Goal: Task Accomplishment & Management: Complete application form

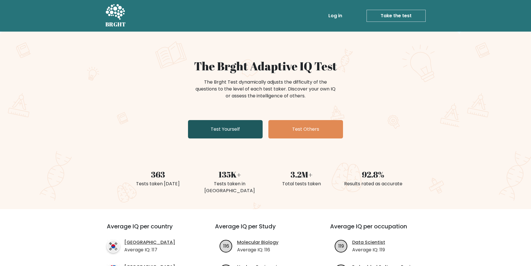
click at [243, 125] on link "Test Yourself" at bounding box center [225, 129] width 75 height 18
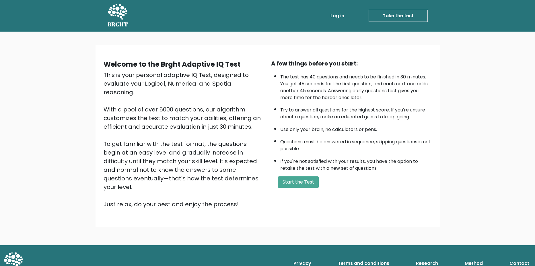
click at [297, 188] on div "A few things before you start: The test has 40 questions and needs to be finish…" at bounding box center [352, 133] width 168 height 149
click at [286, 180] on button "Start the Test" at bounding box center [298, 181] width 41 height 11
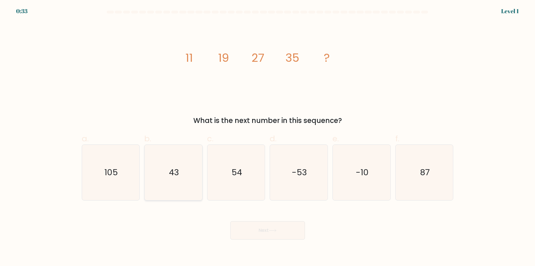
click at [182, 166] on icon "43" at bounding box center [173, 172] width 55 height 55
click at [268, 137] on input "b. 43" at bounding box center [268, 135] width 0 height 4
radio input "true"
click at [255, 230] on button "Next" at bounding box center [268, 230] width 75 height 18
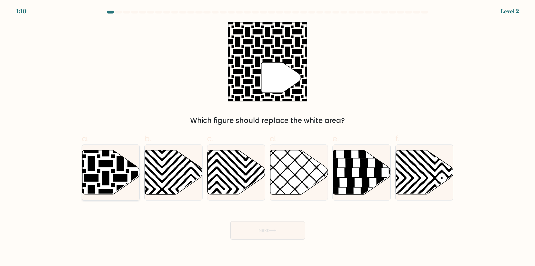
click at [119, 173] on icon at bounding box center [111, 172] width 58 height 44
click at [268, 137] on input "a." at bounding box center [268, 135] width 0 height 4
radio input "true"
click at [287, 233] on button "Next" at bounding box center [268, 230] width 75 height 18
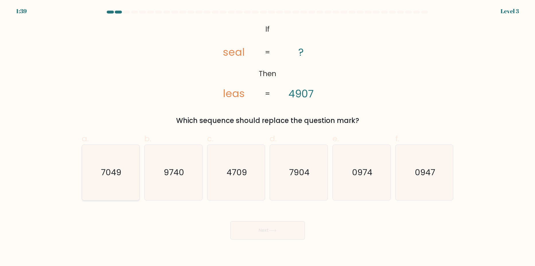
click at [98, 179] on icon "7049" at bounding box center [110, 172] width 55 height 55
click at [268, 137] on input "a. 7049" at bounding box center [268, 135] width 0 height 4
radio input "true"
click at [247, 194] on icon "4709" at bounding box center [236, 172] width 55 height 55
click at [268, 137] on input "c. 4709" at bounding box center [268, 135] width 0 height 4
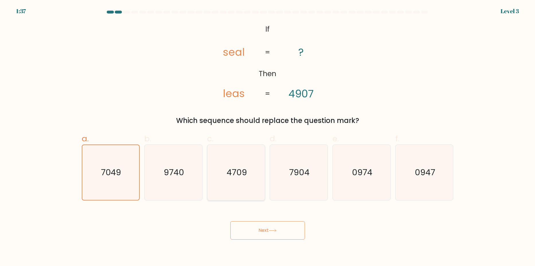
radio input "true"
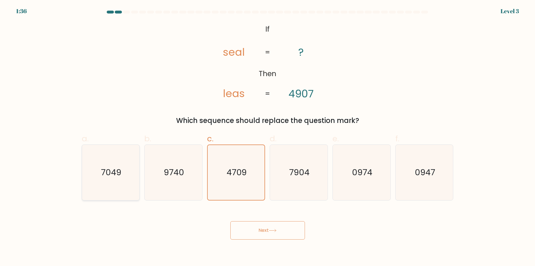
click at [108, 178] on icon "7049" at bounding box center [110, 172] width 55 height 55
click at [268, 137] on input "a. 7049" at bounding box center [268, 135] width 0 height 4
radio input "true"
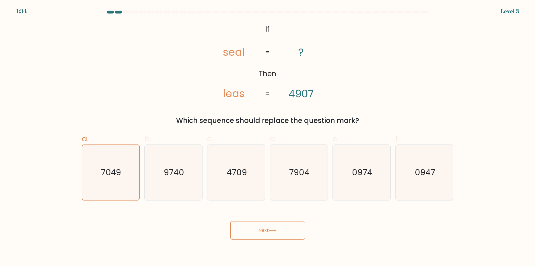
click at [268, 234] on button "Next" at bounding box center [268, 230] width 75 height 18
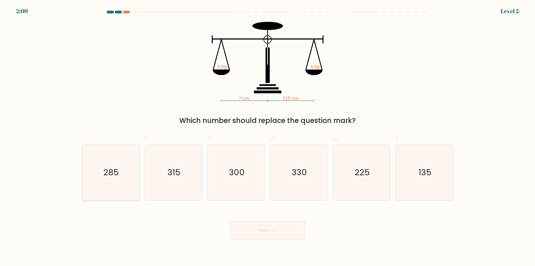
click at [123, 168] on icon "285" at bounding box center [110, 172] width 55 height 55
click at [268, 137] on input "a. 285" at bounding box center [268, 135] width 0 height 4
radio input "true"
click at [278, 234] on button "Next" at bounding box center [268, 230] width 75 height 18
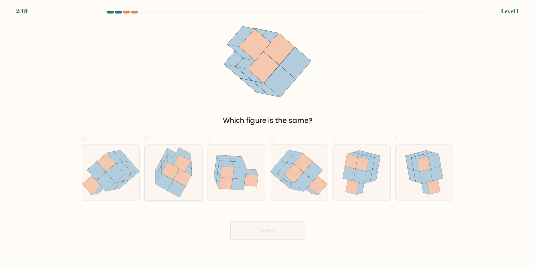
click at [190, 175] on icon at bounding box center [183, 177] width 18 height 17
click at [268, 137] on input "b." at bounding box center [268, 135] width 0 height 4
radio input "true"
click at [285, 229] on button "Next" at bounding box center [268, 230] width 75 height 18
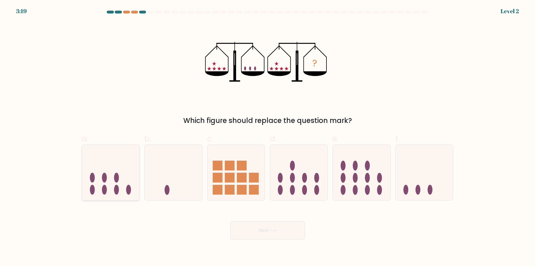
click at [121, 190] on icon at bounding box center [111, 172] width 58 height 48
click at [268, 137] on input "a." at bounding box center [268, 135] width 0 height 4
radio input "true"
click at [258, 231] on button "Next" at bounding box center [268, 230] width 75 height 18
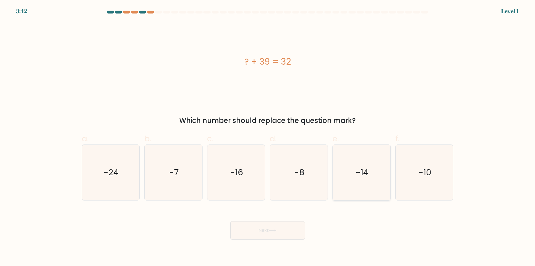
click at [355, 172] on icon "-14" at bounding box center [361, 172] width 55 height 55
click at [268, 137] on input "e. -14" at bounding box center [268, 135] width 0 height 4
radio input "true"
click at [247, 196] on icon "-16" at bounding box center [236, 172] width 55 height 55
click at [268, 137] on input "c. -16" at bounding box center [268, 135] width 0 height 4
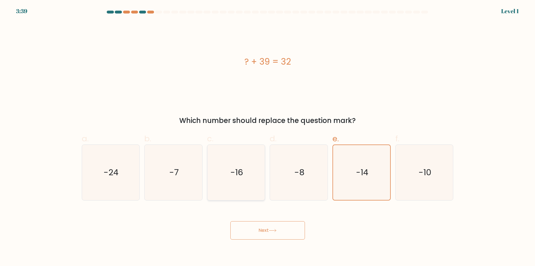
radio input "true"
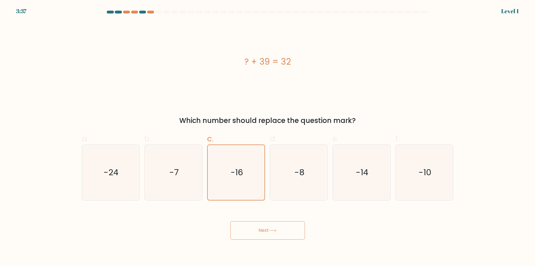
click at [257, 231] on button "Next" at bounding box center [268, 230] width 75 height 18
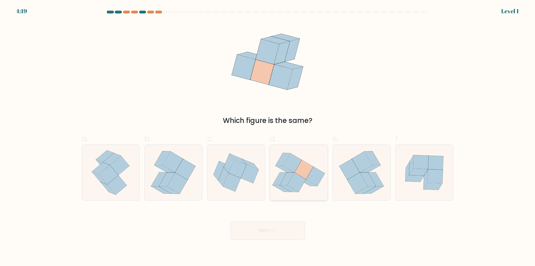
click at [300, 179] on icon at bounding box center [297, 182] width 19 height 19
click at [268, 137] on input "d." at bounding box center [268, 135] width 0 height 4
radio input "true"
click at [272, 231] on icon at bounding box center [273, 230] width 8 height 3
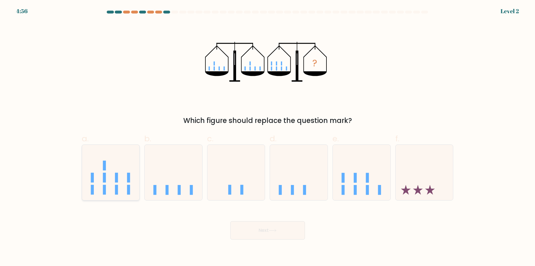
click at [111, 184] on icon at bounding box center [111, 172] width 58 height 48
click at [268, 137] on input "a." at bounding box center [268, 135] width 0 height 4
radio input "true"
click at [282, 226] on button "Next" at bounding box center [268, 230] width 75 height 18
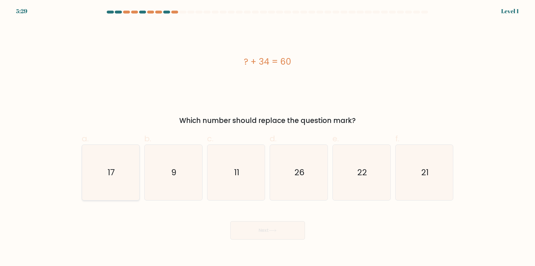
click at [115, 167] on text "17" at bounding box center [111, 172] width 7 height 11
click at [268, 137] on input "a. 17" at bounding box center [268, 135] width 0 height 4
radio input "true"
click at [169, 193] on icon "9" at bounding box center [173, 172] width 55 height 55
click at [268, 137] on input "b. 9" at bounding box center [268, 135] width 0 height 4
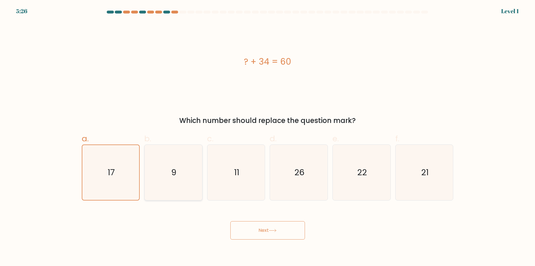
radio input "true"
click at [248, 187] on icon "11" at bounding box center [236, 172] width 55 height 55
click at [268, 137] on input "c. 11" at bounding box center [268, 135] width 0 height 4
radio input "true"
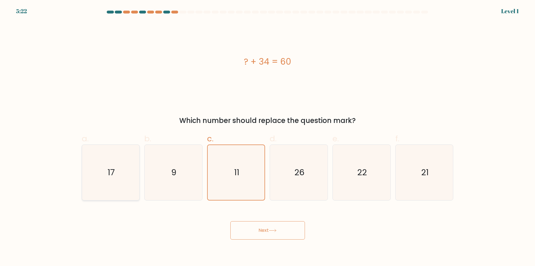
click at [120, 187] on icon "17" at bounding box center [110, 172] width 55 height 55
click at [268, 137] on input "a. 17" at bounding box center [268, 135] width 0 height 4
radio input "true"
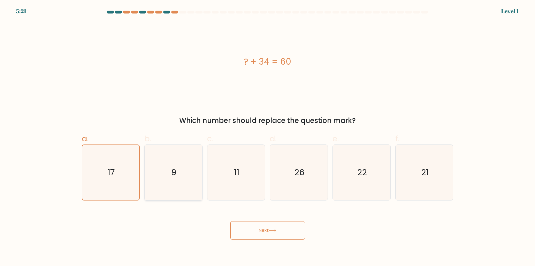
click at [167, 189] on icon "9" at bounding box center [173, 172] width 55 height 55
click at [268, 137] on input "b. 9" at bounding box center [268, 135] width 0 height 4
radio input "true"
drag, startPoint x: 261, startPoint y: 237, endPoint x: 261, endPoint y: 227, distance: 10.0
click at [261, 236] on button "Next" at bounding box center [268, 230] width 75 height 18
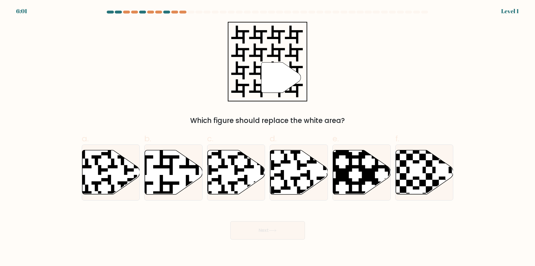
drag, startPoint x: 172, startPoint y: 172, endPoint x: 265, endPoint y: 226, distance: 108.1
click at [175, 172] on icon at bounding box center [174, 172] width 58 height 45
click at [268, 137] on input "b." at bounding box center [268, 135] width 0 height 4
radio input "true"
click at [286, 233] on button "Next" at bounding box center [268, 230] width 75 height 18
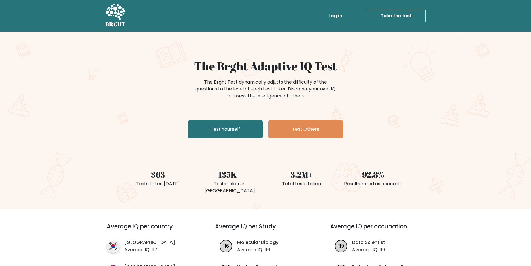
click at [223, 139] on div "The Brght Adaptive IQ Test The Brght Test dynamically adjusts the difficulty of…" at bounding box center [265, 100] width 287 height 82
click at [225, 131] on link "Test Yourself" at bounding box center [225, 129] width 75 height 18
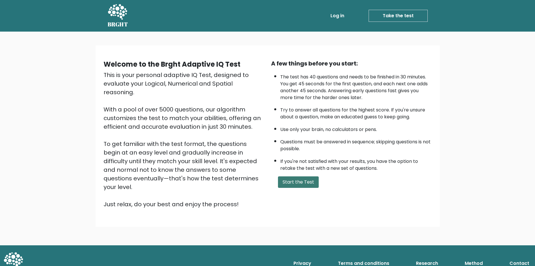
click at [310, 182] on button "Start the Test" at bounding box center [298, 181] width 41 height 11
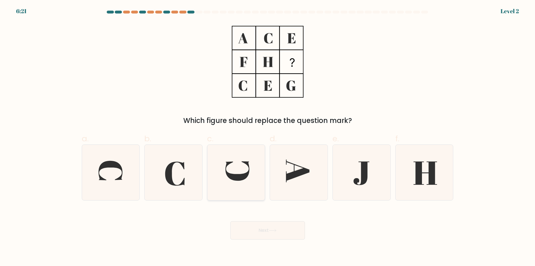
click at [219, 173] on icon at bounding box center [236, 172] width 55 height 55
click at [268, 137] on input "c." at bounding box center [268, 135] width 0 height 4
radio input "true"
click at [165, 170] on icon at bounding box center [173, 172] width 55 height 55
click at [268, 137] on input "b." at bounding box center [268, 135] width 0 height 4
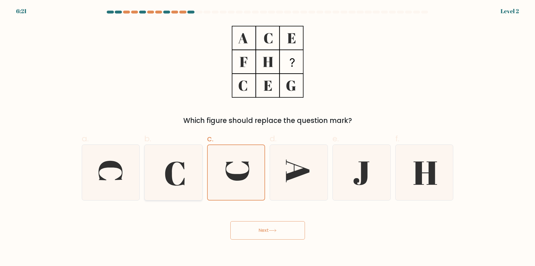
radio input "true"
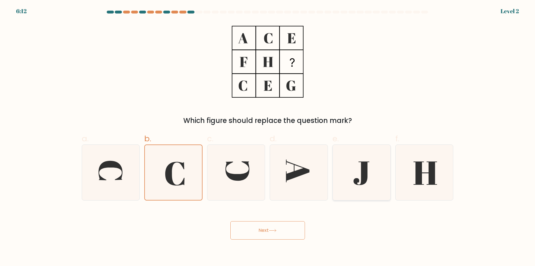
click at [365, 186] on icon at bounding box center [361, 172] width 55 height 55
click at [268, 137] on input "e." at bounding box center [268, 135] width 0 height 4
radio input "true"
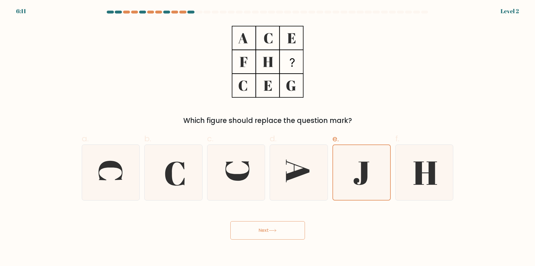
click at [275, 227] on button "Next" at bounding box center [268, 230] width 75 height 18
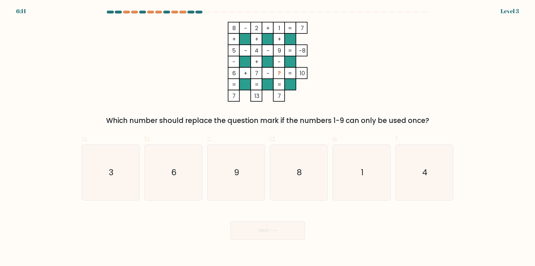
click at [265, 233] on button "Next" at bounding box center [268, 230] width 75 height 18
click at [353, 175] on icon "1" at bounding box center [361, 172] width 55 height 55
click at [268, 137] on input "e. 1" at bounding box center [268, 135] width 0 height 4
radio input "true"
click at [295, 232] on button "Next" at bounding box center [268, 230] width 75 height 18
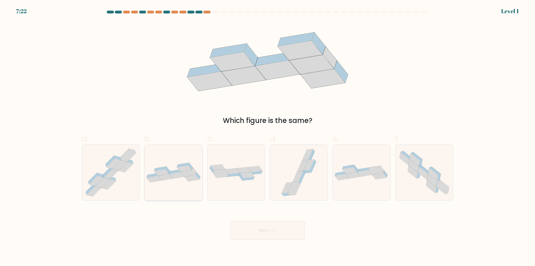
click at [184, 185] on div at bounding box center [173, 172] width 58 height 56
click at [268, 137] on input "b." at bounding box center [268, 135] width 0 height 4
radio input "true"
click at [279, 231] on button "Next" at bounding box center [268, 230] width 75 height 18
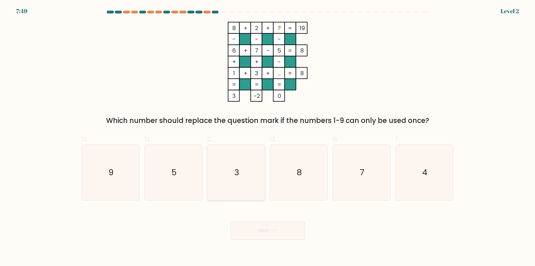
click at [233, 180] on icon "3" at bounding box center [236, 172] width 55 height 55
click at [268, 137] on input "c. 3" at bounding box center [268, 135] width 0 height 4
radio input "true"
click at [96, 170] on icon "9" at bounding box center [110, 172] width 55 height 55
click at [268, 137] on input "a. 9" at bounding box center [268, 135] width 0 height 4
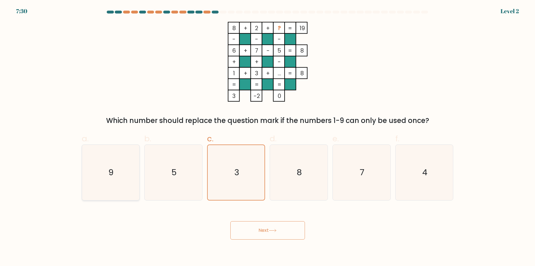
radio input "true"
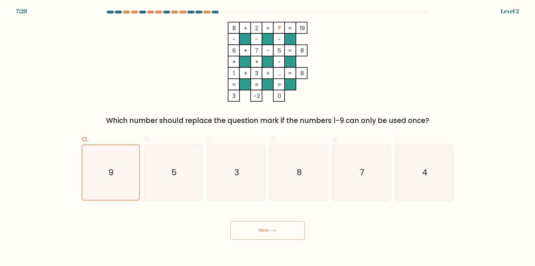
click at [278, 241] on body "7:29 Level 2" at bounding box center [267, 133] width 535 height 266
click at [271, 243] on body "7:28 Level 2" at bounding box center [267, 133] width 535 height 266
click at [257, 218] on div "Next" at bounding box center [267, 223] width 379 height 32
click at [258, 231] on button "Next" at bounding box center [268, 230] width 75 height 18
click at [259, 233] on button "Next" at bounding box center [268, 230] width 75 height 18
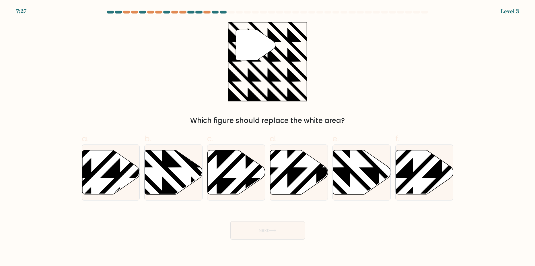
click at [258, 234] on button "Next" at bounding box center [268, 230] width 75 height 18
click at [361, 176] on icon at bounding box center [362, 172] width 58 height 44
click at [268, 137] on input "e." at bounding box center [268, 135] width 0 height 4
radio input "true"
drag, startPoint x: 164, startPoint y: 158, endPoint x: 256, endPoint y: 210, distance: 105.9
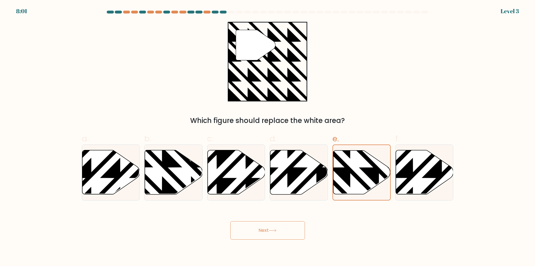
click at [165, 158] on icon at bounding box center [191, 196] width 116 height 116
click at [268, 137] on input "b." at bounding box center [268, 135] width 0 height 4
radio input "true"
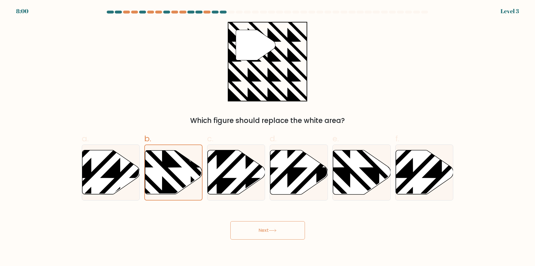
click at [276, 229] on button "Next" at bounding box center [268, 230] width 75 height 18
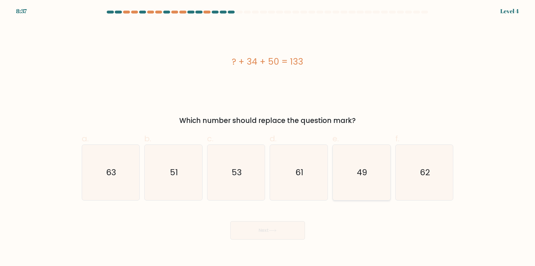
click at [351, 173] on icon "49" at bounding box center [361, 172] width 55 height 55
click at [268, 137] on input "e. 49" at bounding box center [268, 135] width 0 height 4
radio input "true"
click at [283, 232] on button "Next" at bounding box center [268, 230] width 75 height 18
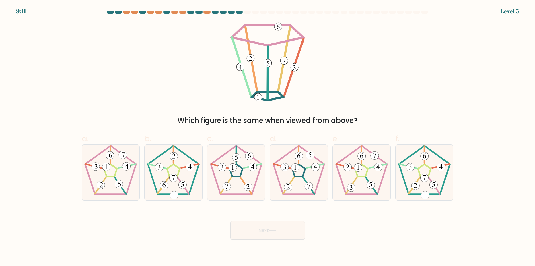
drag, startPoint x: 278, startPoint y: 26, endPoint x: 265, endPoint y: 28, distance: 13.0
click at [265, 28] on icon at bounding box center [268, 62] width 80 height 80
click at [230, 179] on 28 at bounding box center [226, 185] width 11 height 16
click at [268, 137] on input "c." at bounding box center [268, 135] width 0 height 4
radio input "true"
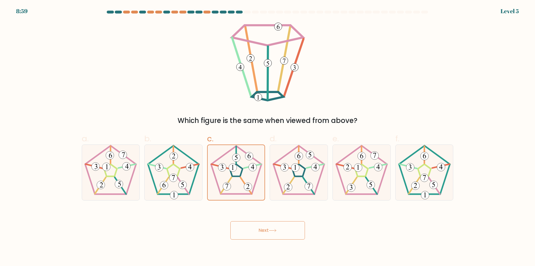
drag, startPoint x: 265, startPoint y: 233, endPoint x: 265, endPoint y: 229, distance: 3.2
click at [265, 232] on button "Next" at bounding box center [268, 230] width 75 height 18
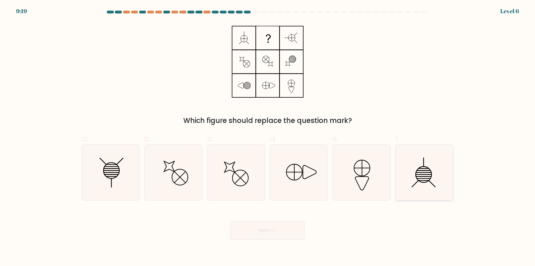
click at [432, 167] on icon at bounding box center [424, 172] width 55 height 55
click at [268, 137] on input "f." at bounding box center [268, 135] width 0 height 4
radio input "true"
click at [116, 173] on line at bounding box center [111, 173] width 15 height 0
click at [268, 137] on input "a." at bounding box center [268, 135] width 0 height 4
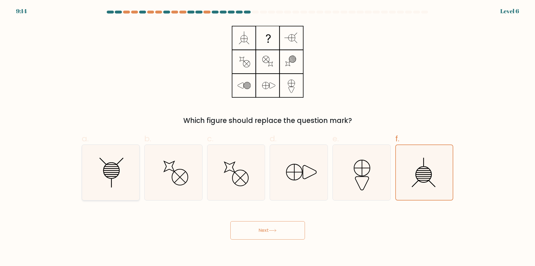
radio input "true"
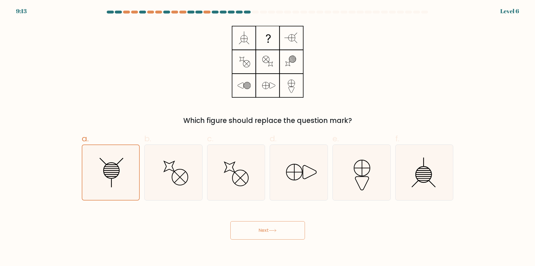
drag, startPoint x: 277, startPoint y: 219, endPoint x: 277, endPoint y: 224, distance: 4.9
click at [277, 220] on div "Next" at bounding box center [267, 223] width 379 height 32
click at [277, 228] on button "Next" at bounding box center [268, 230] width 75 height 18
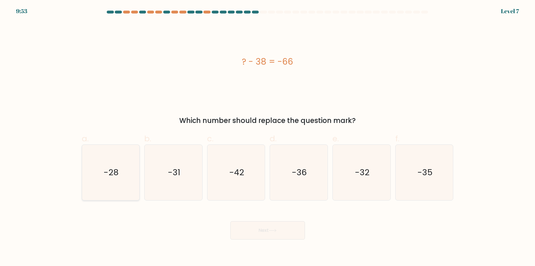
click at [115, 173] on text "-28" at bounding box center [111, 172] width 15 height 11
click at [268, 137] on input "a. -28" at bounding box center [268, 135] width 0 height 4
radio input "true"
click at [272, 237] on button "Next" at bounding box center [268, 230] width 75 height 18
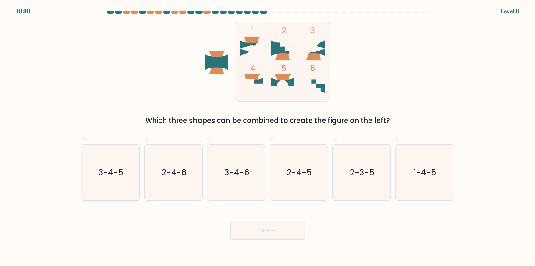
click at [112, 166] on icon "3-4-5" at bounding box center [110, 172] width 55 height 55
click at [268, 137] on input "a. 3-4-5" at bounding box center [268, 135] width 0 height 4
radio input "true"
click at [246, 230] on button "Next" at bounding box center [268, 230] width 75 height 18
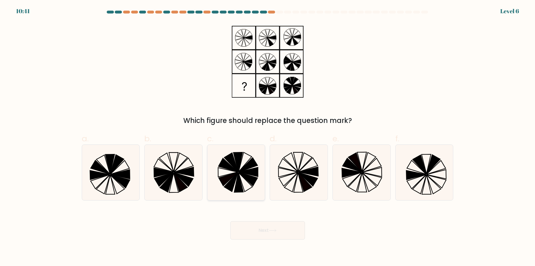
click at [237, 181] on icon at bounding box center [238, 183] width 9 height 20
click at [268, 137] on input "c." at bounding box center [268, 135] width 0 height 4
radio input "true"
click at [261, 229] on button "Next" at bounding box center [268, 230] width 75 height 18
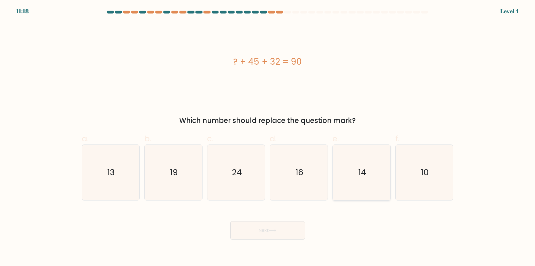
click at [364, 158] on icon "14" at bounding box center [361, 172] width 55 height 55
click at [268, 137] on input "e. 14" at bounding box center [268, 135] width 0 height 4
radio input "true"
click at [231, 163] on icon "24" at bounding box center [236, 172] width 55 height 55
click at [268, 137] on input "c. 24" at bounding box center [268, 135] width 0 height 4
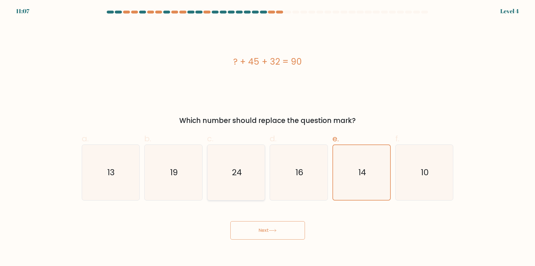
radio input "true"
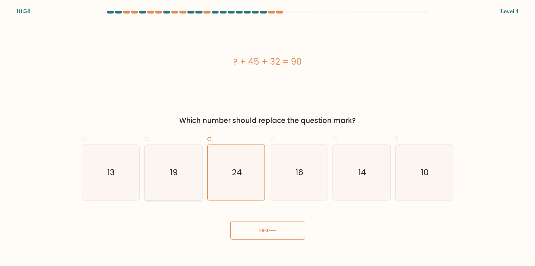
click at [179, 165] on icon "19" at bounding box center [173, 172] width 55 height 55
click at [268, 137] on input "b. 19" at bounding box center [268, 135] width 0 height 4
radio input "true"
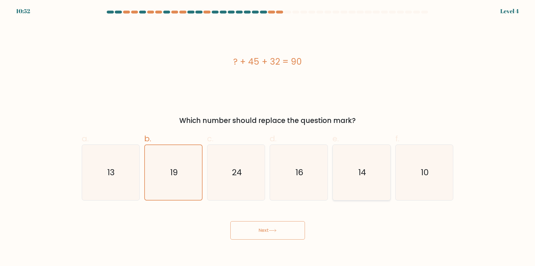
click at [361, 180] on icon "14" at bounding box center [361, 172] width 55 height 55
click at [268, 137] on input "e. 14" at bounding box center [268, 135] width 0 height 4
radio input "true"
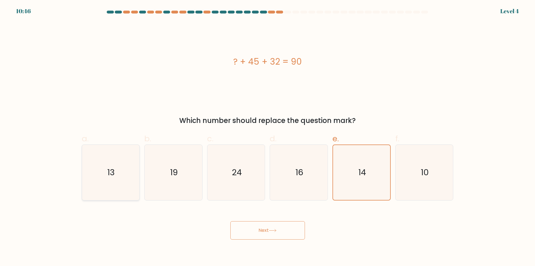
click at [111, 162] on icon "13" at bounding box center [110, 172] width 55 height 55
click at [268, 137] on input "a. 13" at bounding box center [268, 135] width 0 height 4
radio input "true"
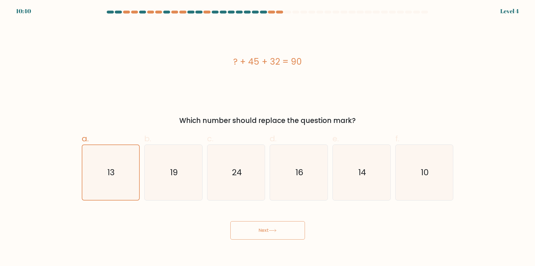
click at [274, 233] on button "Next" at bounding box center [268, 230] width 75 height 18
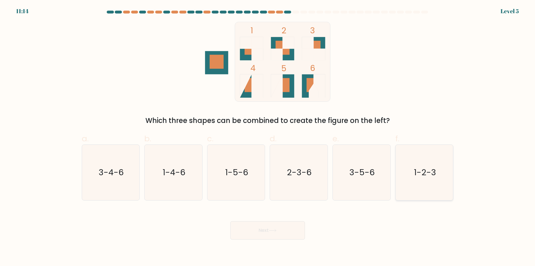
click at [439, 188] on icon "1-2-3" at bounding box center [424, 172] width 55 height 55
click at [268, 137] on input "f. 1-2-3" at bounding box center [268, 135] width 0 height 4
radio input "true"
click at [287, 233] on button "Next" at bounding box center [268, 230] width 75 height 18
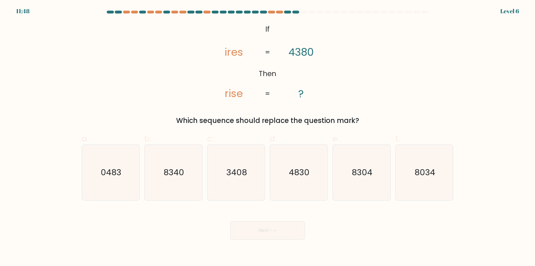
drag, startPoint x: 298, startPoint y: 182, endPoint x: 302, endPoint y: 201, distance: 19.4
click at [299, 182] on icon "4830" at bounding box center [298, 172] width 55 height 55
click at [268, 137] on input "d. 4830" at bounding box center [268, 135] width 0 height 4
radio input "true"
click at [293, 227] on button "Next" at bounding box center [268, 230] width 75 height 18
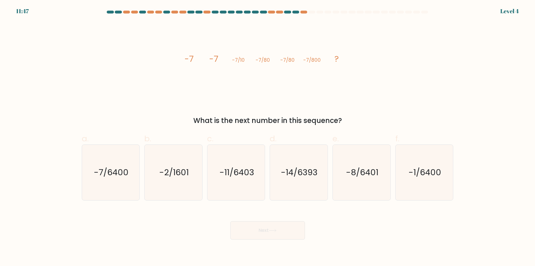
click at [278, 233] on button "Next" at bounding box center [268, 230] width 75 height 18
click at [312, 188] on icon "-14/6393" at bounding box center [298, 172] width 55 height 55
click at [268, 137] on input "d. -14/6393" at bounding box center [268, 135] width 0 height 4
radio input "true"
click at [252, 181] on icon "-11/6403" at bounding box center [236, 172] width 55 height 55
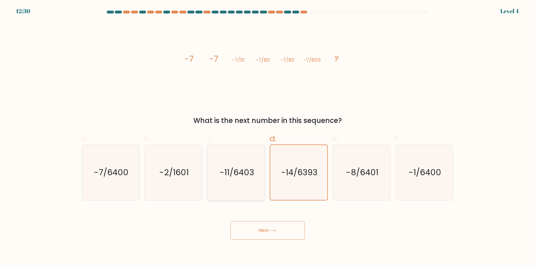
click at [268, 137] on input "c. -11/6403" at bounding box center [268, 135] width 0 height 4
radio input "true"
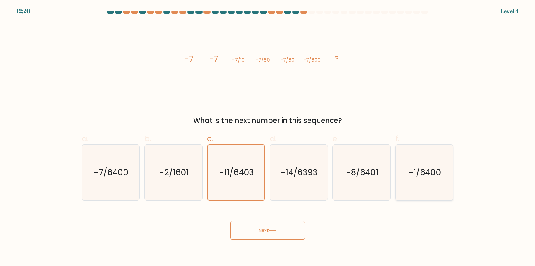
click at [399, 184] on icon "-1/6400" at bounding box center [424, 172] width 55 height 55
click at [268, 137] on input "f. -1/6400" at bounding box center [268, 135] width 0 height 4
radio input "true"
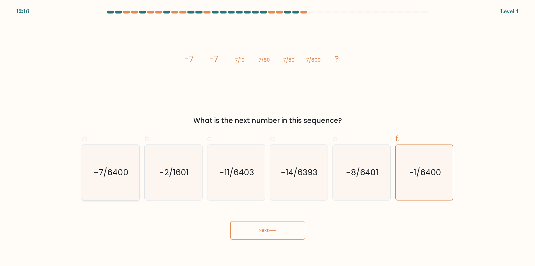
drag, startPoint x: 98, startPoint y: 176, endPoint x: 105, endPoint y: 178, distance: 6.5
click at [105, 178] on icon "-7/6400" at bounding box center [110, 172] width 55 height 55
click at [99, 179] on icon "-7/6400" at bounding box center [110, 172] width 55 height 55
click at [268, 137] on input "a. -7/6400" at bounding box center [268, 135] width 0 height 4
radio input "true"
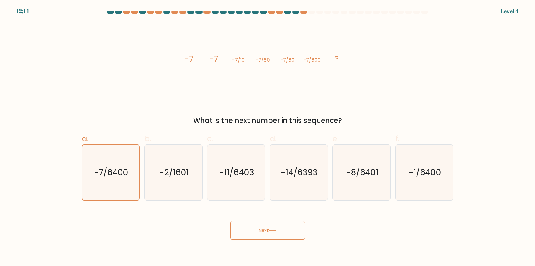
click at [253, 232] on button "Next" at bounding box center [268, 230] width 75 height 18
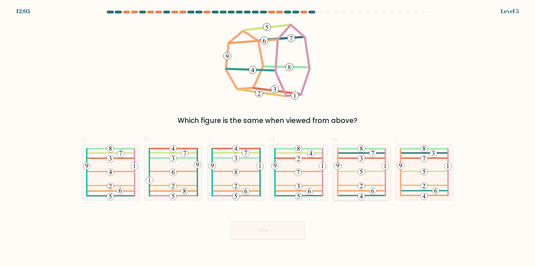
click at [353, 171] on 584 at bounding box center [361, 171] width 47 height 0
click at [268, 137] on input "e." at bounding box center [268, 135] width 0 height 4
radio input "true"
click at [270, 221] on button "Next" at bounding box center [268, 230] width 75 height 18
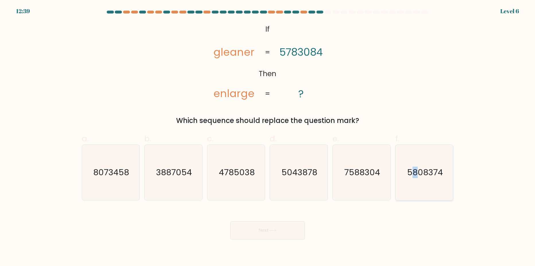
click at [415, 179] on icon "5808374" at bounding box center [424, 172] width 55 height 55
click at [247, 219] on div "Next" at bounding box center [267, 223] width 379 height 32
click at [246, 231] on button "Next" at bounding box center [268, 230] width 75 height 18
click at [246, 234] on button "Next" at bounding box center [268, 230] width 75 height 18
click at [411, 173] on text "5808374" at bounding box center [425, 172] width 36 height 11
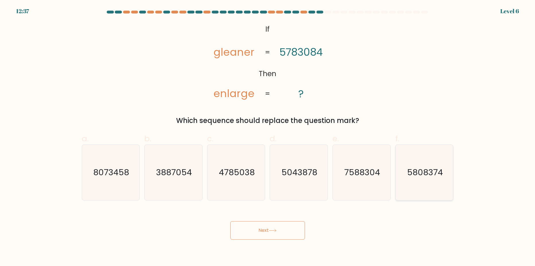
click at [268, 137] on input "f. 5808374" at bounding box center [268, 135] width 0 height 4
radio input "true"
click at [297, 229] on button "Next" at bounding box center [268, 230] width 75 height 18
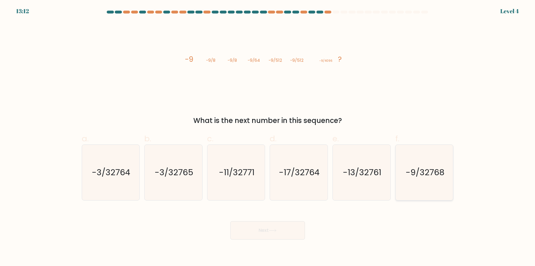
click at [414, 175] on text "-9/32768" at bounding box center [425, 172] width 39 height 11
click at [268, 137] on input "f. -9/32768" at bounding box center [268, 135] width 0 height 4
radio input "true"
click at [260, 232] on button "Next" at bounding box center [268, 230] width 75 height 18
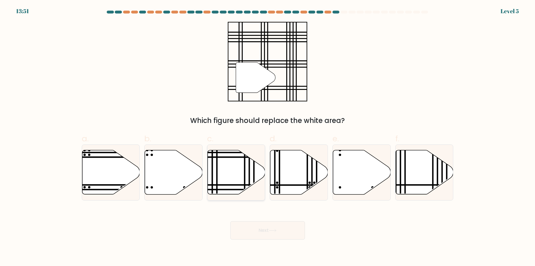
click at [232, 181] on icon at bounding box center [237, 172] width 58 height 44
click at [268, 137] on input "c." at bounding box center [268, 135] width 0 height 4
radio input "true"
click at [275, 231] on icon at bounding box center [272, 230] width 7 height 3
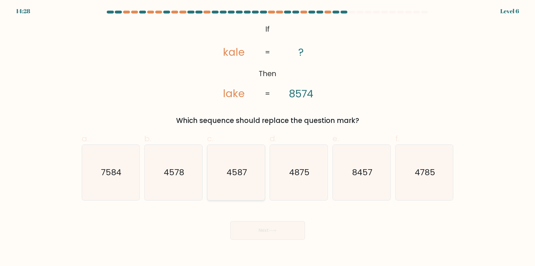
click at [247, 186] on icon "4587" at bounding box center [236, 172] width 55 height 55
click at [268, 137] on input "c. 4587" at bounding box center [268, 135] width 0 height 4
radio input "true"
click at [181, 177] on text "4578" at bounding box center [174, 172] width 20 height 11
click at [268, 137] on input "b. 4578" at bounding box center [268, 135] width 0 height 4
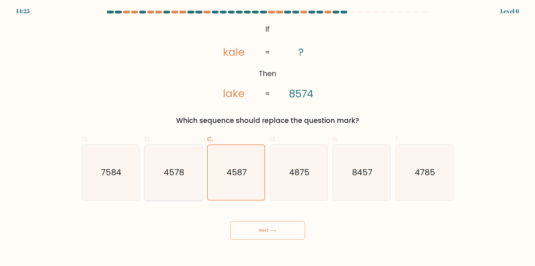
radio input "true"
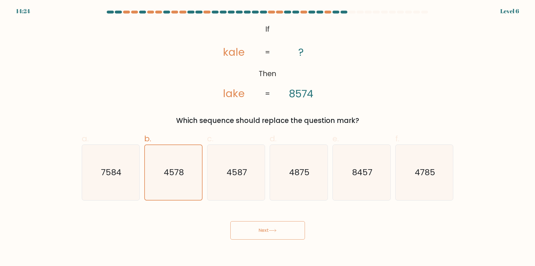
click at [258, 232] on button "Next" at bounding box center [268, 230] width 75 height 18
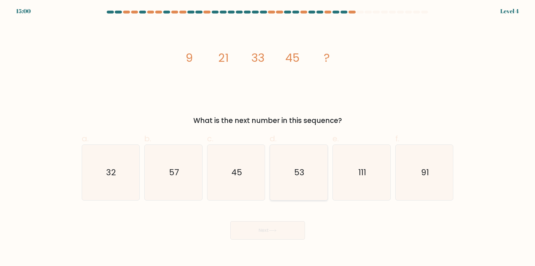
click at [298, 179] on icon "53" at bounding box center [298, 172] width 55 height 55
click at [268, 137] on input "d. 53" at bounding box center [268, 135] width 0 height 4
radio input "true"
click at [265, 230] on button "Next" at bounding box center [268, 230] width 75 height 18
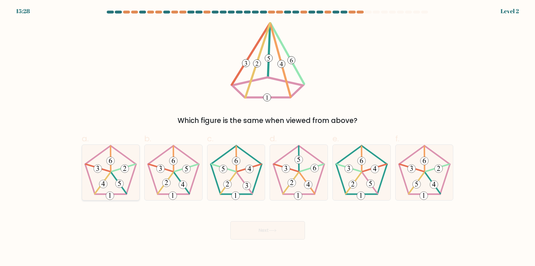
click at [121, 187] on 274 at bounding box center [120, 183] width 8 height 8
click at [268, 137] on input "a." at bounding box center [268, 135] width 0 height 4
radio input "true"
click at [289, 241] on body "15:25 Level 2" at bounding box center [267, 133] width 535 height 266
click at [280, 229] on button "Next" at bounding box center [268, 230] width 75 height 18
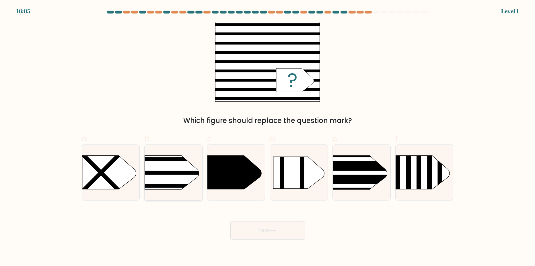
click at [175, 183] on rect at bounding box center [132, 146] width 150 height 114
click at [268, 137] on input "b." at bounding box center [268, 135] width 0 height 4
radio input "true"
click at [271, 232] on icon at bounding box center [273, 230] width 8 height 3
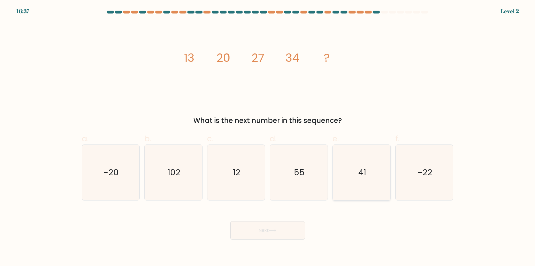
click at [353, 179] on icon "41" at bounding box center [361, 172] width 55 height 55
click at [268, 137] on input "e. 41" at bounding box center [268, 135] width 0 height 4
radio input "true"
click at [276, 229] on icon at bounding box center [272, 230] width 7 height 3
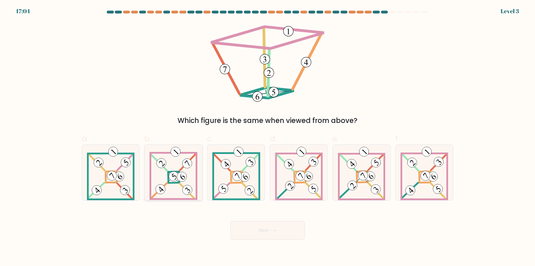
click at [179, 168] on icon at bounding box center [174, 172] width 48 height 55
click at [268, 137] on input "b." at bounding box center [268, 135] width 0 height 4
radio input "true"
click at [255, 229] on button "Next" at bounding box center [268, 230] width 75 height 18
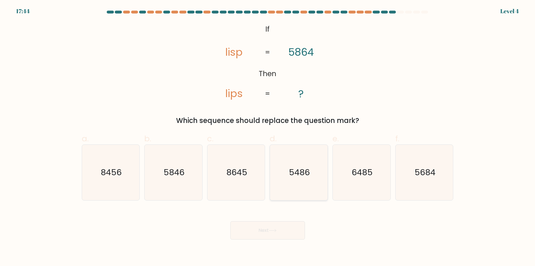
click at [289, 183] on icon "5486" at bounding box center [298, 172] width 55 height 55
click at [268, 137] on input "d. 5486" at bounding box center [268, 135] width 0 height 4
radio input "true"
click at [279, 228] on button "Next" at bounding box center [268, 230] width 75 height 18
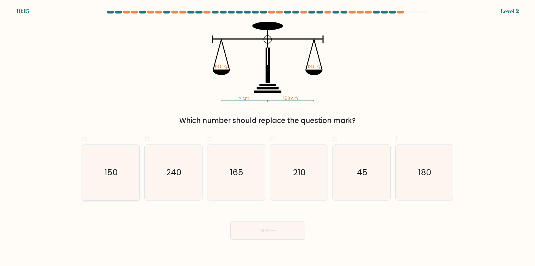
click at [98, 184] on icon "150" at bounding box center [110, 172] width 55 height 55
click at [268, 137] on input "a. 150" at bounding box center [268, 135] width 0 height 4
radio input "true"
drag, startPoint x: 288, startPoint y: 234, endPoint x: 285, endPoint y: 233, distance: 3.2
click at [285, 233] on button "Next" at bounding box center [268, 230] width 75 height 18
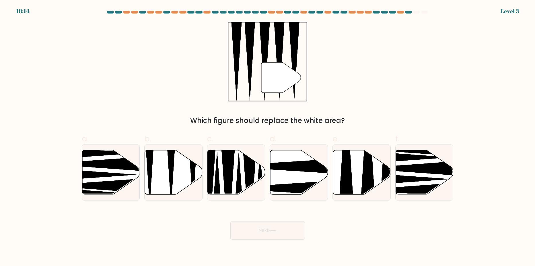
click at [271, 238] on button "Next" at bounding box center [268, 230] width 75 height 18
click at [187, 183] on icon at bounding box center [174, 172] width 58 height 44
click at [268, 137] on input "b." at bounding box center [268, 135] width 0 height 4
radio input "true"
click at [272, 230] on icon at bounding box center [273, 230] width 8 height 3
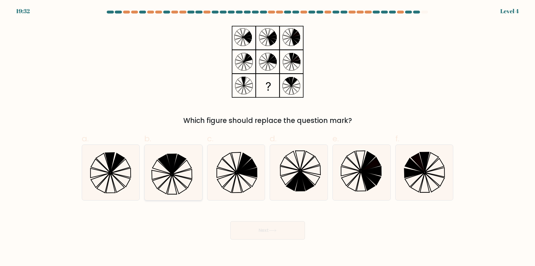
click at [190, 183] on icon at bounding box center [173, 172] width 55 height 55
click at [268, 137] on input "b." at bounding box center [268, 135] width 0 height 4
radio input "true"
click at [298, 235] on button "Next" at bounding box center [268, 230] width 75 height 18
click at [292, 242] on body "19:31 Level 4" at bounding box center [267, 133] width 535 height 266
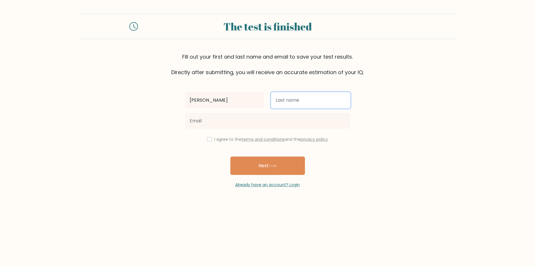
drag, startPoint x: 303, startPoint y: 106, endPoint x: 301, endPoint y: 102, distance: 3.9
click at [302, 104] on input "text" at bounding box center [310, 100] width 79 height 16
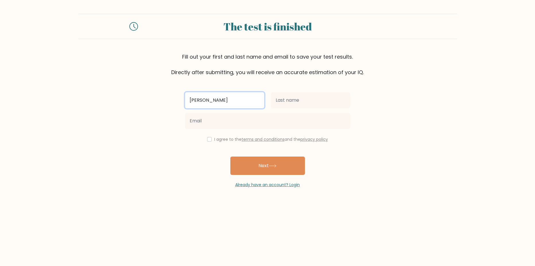
drag, startPoint x: 230, startPoint y: 103, endPoint x: 178, endPoint y: 101, distance: 52.3
click at [178, 101] on form "The test is finished Fill out your first and last name and email to save your t…" at bounding box center [267, 101] width 535 height 174
type input "b"
type input "[PERSON_NAME]"
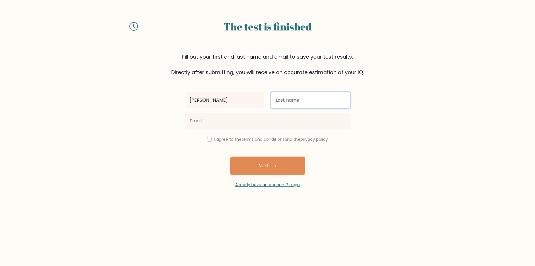
click at [309, 102] on input "text" at bounding box center [310, 100] width 79 height 16
type input "Bill"
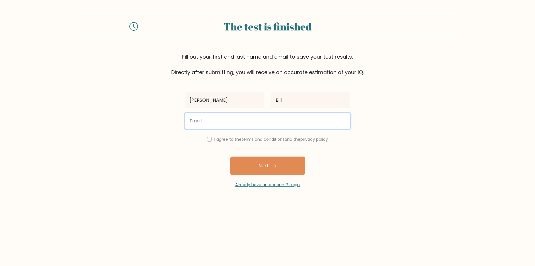
click at [243, 123] on input "email" at bounding box center [267, 121] width 165 height 16
type input "[EMAIL_ADDRESS][DOMAIN_NAME]"
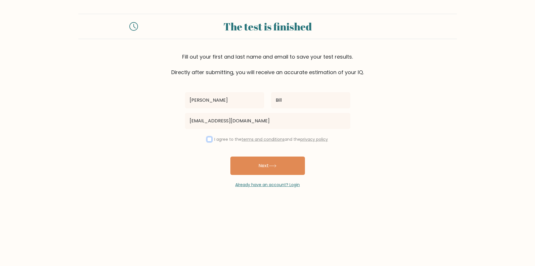
click at [210, 138] on input "checkbox" at bounding box center [209, 139] width 5 height 5
checkbox input "true"
click at [285, 169] on button "Next" at bounding box center [268, 165] width 75 height 18
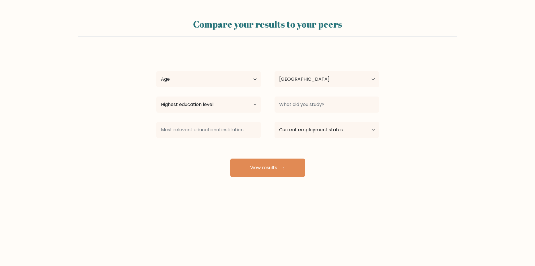
select select "US"
click at [203, 69] on div "Age Under [DEMOGRAPHIC_DATA] [DEMOGRAPHIC_DATA] [DEMOGRAPHIC_DATA] [DEMOGRAPHIC…" at bounding box center [209, 79] width 118 height 21
click at [200, 77] on select "Age Under [DEMOGRAPHIC_DATA] [DEMOGRAPHIC_DATA] [DEMOGRAPHIC_DATA] [DEMOGRAPHIC…" at bounding box center [208, 79] width 105 height 16
select select "min_18"
click at [156, 71] on select "Age Under [DEMOGRAPHIC_DATA] [DEMOGRAPHIC_DATA] [DEMOGRAPHIC_DATA] [DEMOGRAPHIC…" at bounding box center [208, 79] width 105 height 16
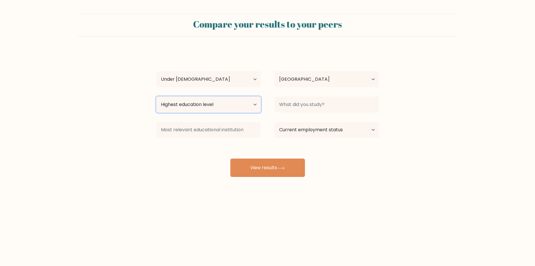
click at [201, 100] on select "Highest education level No schooling Primary Lower Secondary Upper Secondary Oc…" at bounding box center [208, 104] width 105 height 16
select select "primary"
click at [156, 96] on select "Highest education level No schooling Primary Lower Secondary Upper Secondary Oc…" at bounding box center [208, 104] width 105 height 16
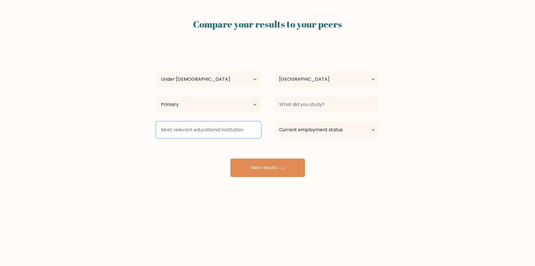
click at [214, 133] on input at bounding box center [208, 130] width 105 height 16
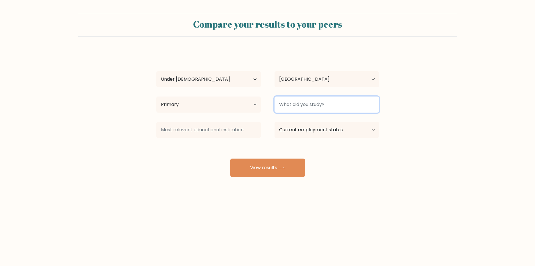
click at [324, 108] on input at bounding box center [327, 104] width 105 height 16
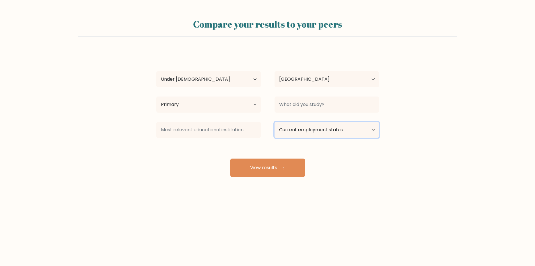
click at [319, 134] on select "Current employment status Employed Student Retired Other / prefer not to answer" at bounding box center [327, 130] width 105 height 16
select select "student"
click at [275, 122] on select "Current employment status Employed Student Retired Other / prefer not to answer" at bounding box center [327, 130] width 105 height 16
click at [351, 77] on select "Country [GEOGRAPHIC_DATA] [GEOGRAPHIC_DATA] [GEOGRAPHIC_DATA] [US_STATE] [GEOGR…" at bounding box center [327, 79] width 105 height 16
click at [354, 77] on select "Country [GEOGRAPHIC_DATA] [GEOGRAPHIC_DATA] [GEOGRAPHIC_DATA] [US_STATE] [GEOGR…" at bounding box center [327, 79] width 105 height 16
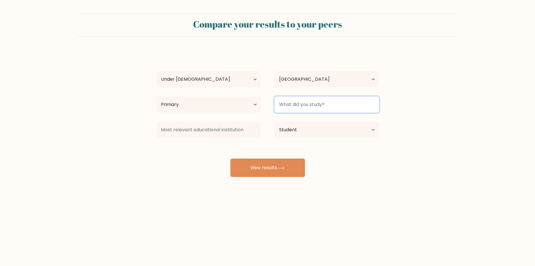
click at [335, 100] on input at bounding box center [327, 104] width 105 height 16
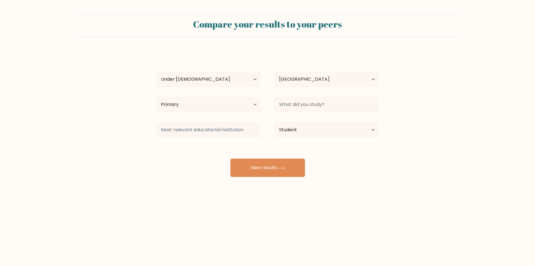
click at [344, 152] on div "[PERSON_NAME] [PERSON_NAME] Age Under [DEMOGRAPHIC_DATA] [DEMOGRAPHIC_DATA] [DE…" at bounding box center [268, 114] width 230 height 126
click at [251, 168] on button "View results" at bounding box center [268, 167] width 75 height 18
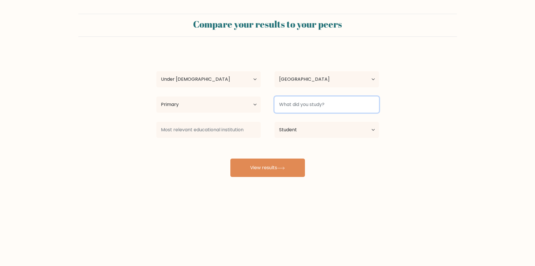
click at [338, 106] on input at bounding box center [327, 104] width 105 height 16
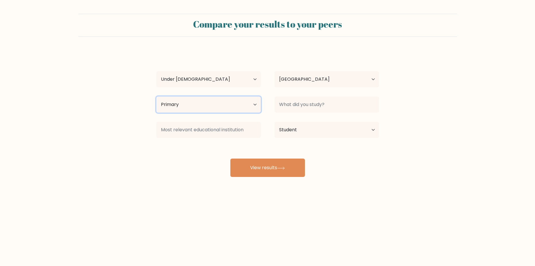
click at [211, 103] on select "Highest education level No schooling Primary Lower Secondary Upper Secondary Oc…" at bounding box center [208, 104] width 105 height 16
click at [170, 101] on select "Highest education level No schooling Primary Lower Secondary Upper Secondary Oc…" at bounding box center [208, 104] width 105 height 16
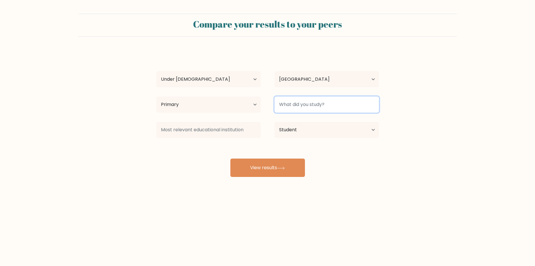
click at [358, 102] on input at bounding box center [327, 104] width 105 height 16
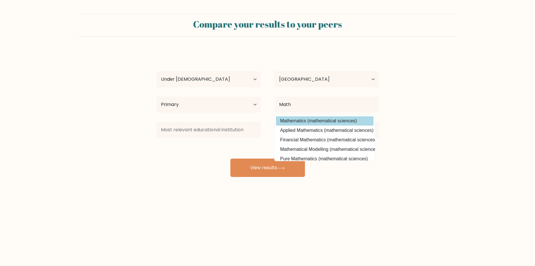
click at [306, 123] on option "Mathematics (mathematical sciences)" at bounding box center [325, 120] width 98 height 9
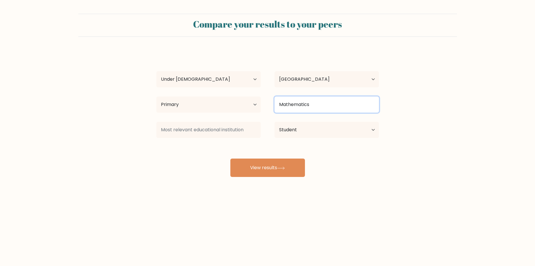
click at [309, 109] on input "Mathematics" at bounding box center [327, 104] width 105 height 16
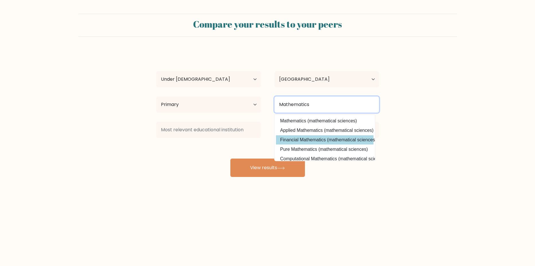
type input "Mathematics"
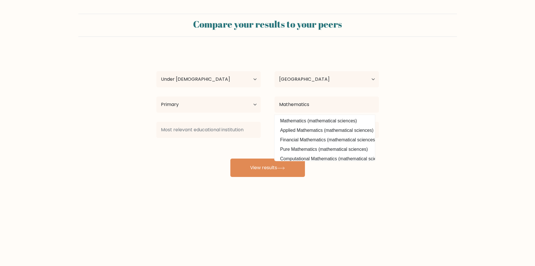
click at [460, 174] on form "Compare your results to your peers Bob Bill Age Under 18 years old 18-24 years …" at bounding box center [267, 95] width 535 height 163
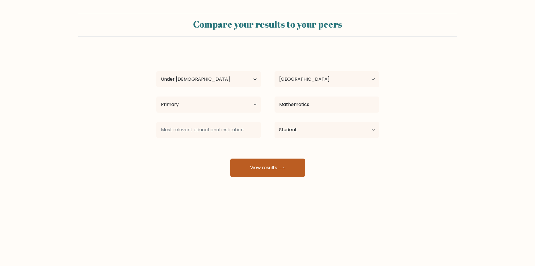
click at [240, 165] on button "View results" at bounding box center [268, 167] width 75 height 18
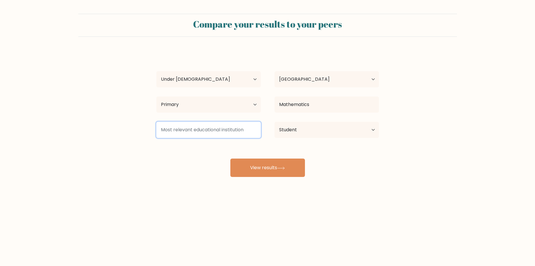
click at [236, 131] on input at bounding box center [208, 130] width 105 height 16
type input "w"
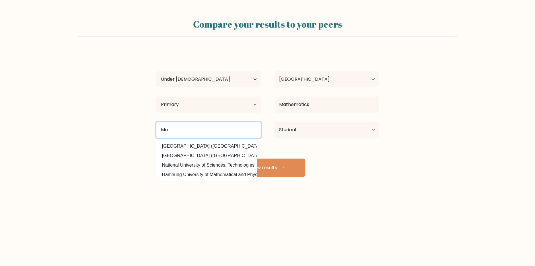
type input "M"
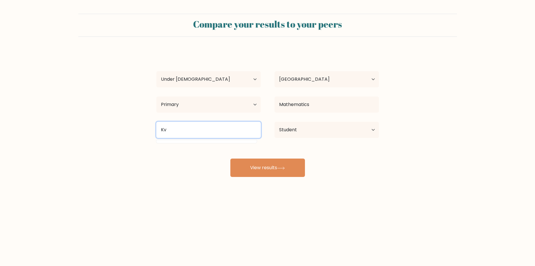
type input "Kvc"
drag, startPoint x: 183, startPoint y: 132, endPoint x: 160, endPoint y: 129, distance: 22.9
click at [160, 129] on input "Kvc" at bounding box center [208, 130] width 105 height 16
type input "k"
drag, startPoint x: 192, startPoint y: 129, endPoint x: 105, endPoint y: 122, distance: 87.5
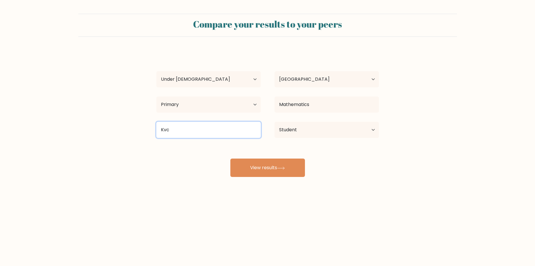
click at [125, 129] on form "Compare your results to your peers Bob Bill Age Under 18 years old 18-24 years …" at bounding box center [267, 95] width 535 height 163
paste input "VC Missouri"
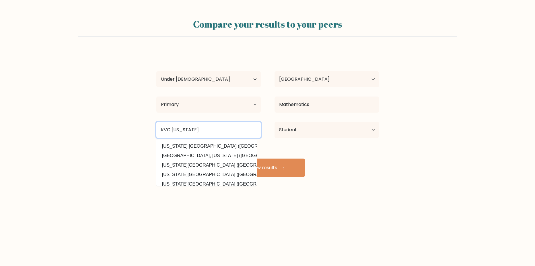
type input "KVC Missouri"
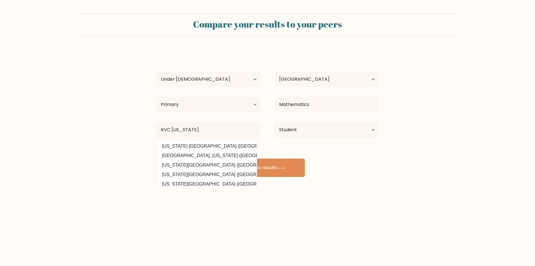
click at [267, 223] on body "Compare your results to your peers Bob Bill Age Under 18 years old 18-24 years …" at bounding box center [267, 133] width 535 height 266
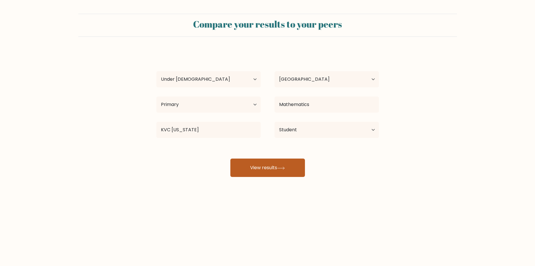
click at [280, 174] on button "View results" at bounding box center [268, 167] width 75 height 18
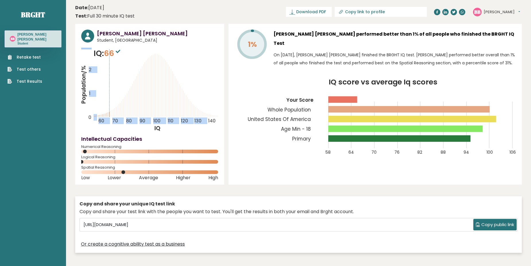
drag, startPoint x: 93, startPoint y: 115, endPoint x: 123, endPoint y: 115, distance: 30.1
click at [123, 115] on icon "Population/% IQ 0 1 2 60 70 80 90 100 110 120 130 140" at bounding box center [149, 90] width 137 height 84
drag, startPoint x: 123, startPoint y: 115, endPoint x: 167, endPoint y: 140, distance: 49.9
click at [167, 140] on h4 "Intellectual Capacities" at bounding box center [149, 139] width 137 height 8
drag, startPoint x: 198, startPoint y: 78, endPoint x: 140, endPoint y: 81, distance: 58.4
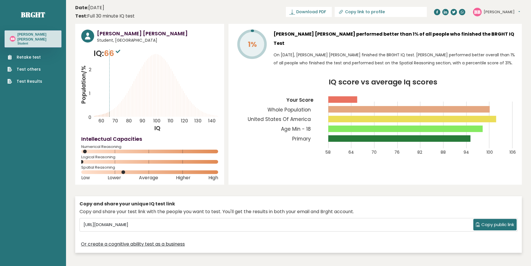
click at [140, 81] on icon "Population/% IQ 0 1 2 60 70 80 90 100 110 120 130 140" at bounding box center [149, 90] width 137 height 84
